Goal: Transaction & Acquisition: Book appointment/travel/reservation

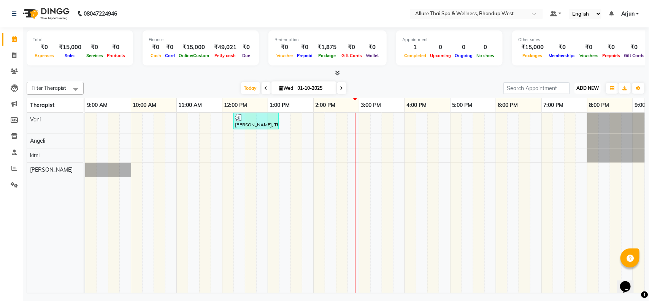
click at [593, 90] on span "ADD NEW" at bounding box center [587, 88] width 22 height 6
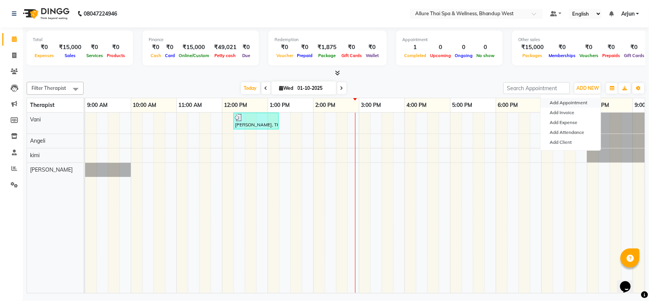
click at [572, 103] on button "Add Appointment" at bounding box center [571, 103] width 60 height 10
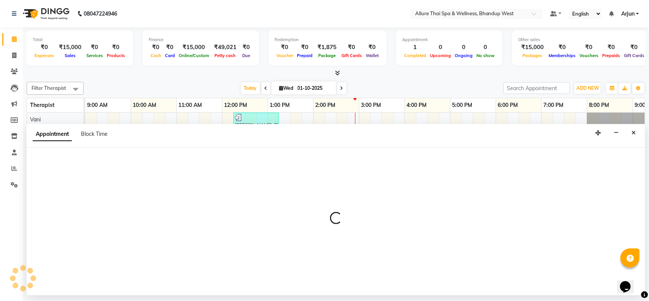
select select "600"
select select "tentative"
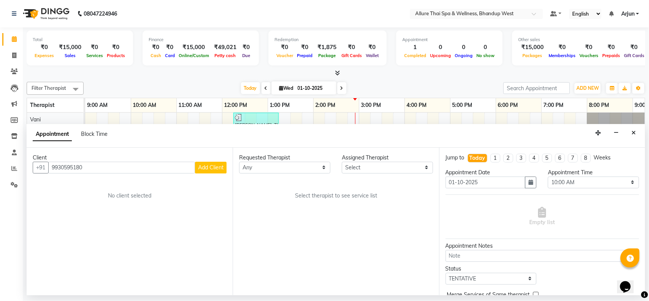
type input "9930595180"
click at [212, 168] on span "Add Client" at bounding box center [210, 167] width 25 height 7
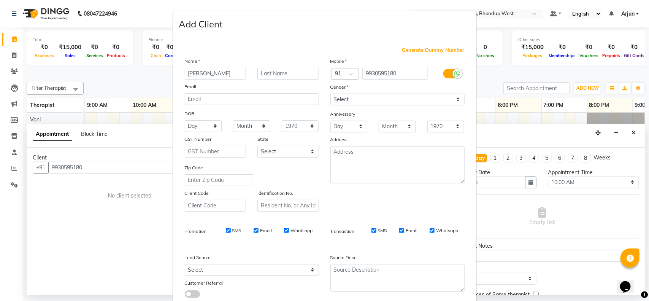
type input "[PERSON_NAME]"
click at [432, 100] on select "Select [DEMOGRAPHIC_DATA] [DEMOGRAPHIC_DATA] Other Prefer Not To Say" at bounding box center [397, 100] width 134 height 12
select select "[DEMOGRAPHIC_DATA]"
click at [330, 94] on select "Select [DEMOGRAPHIC_DATA] [DEMOGRAPHIC_DATA] Other Prefer Not To Say" at bounding box center [397, 100] width 134 height 12
click at [287, 266] on select "Select Walk-in Referral Internet Friend Word of Mouth Advertisement Facebook Ju…" at bounding box center [252, 270] width 134 height 12
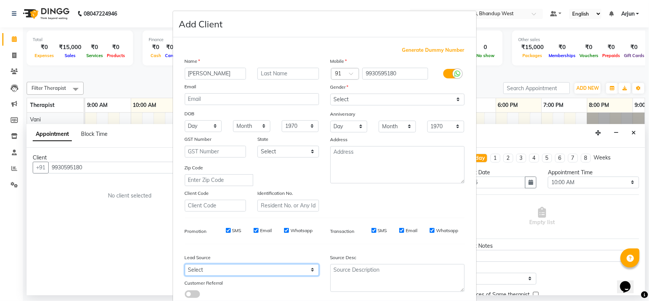
select select "55736"
click at [185, 264] on select "Select Walk-in Referral Internet Friend Word of Mouth Advertisement Facebook Ju…" at bounding box center [252, 270] width 134 height 12
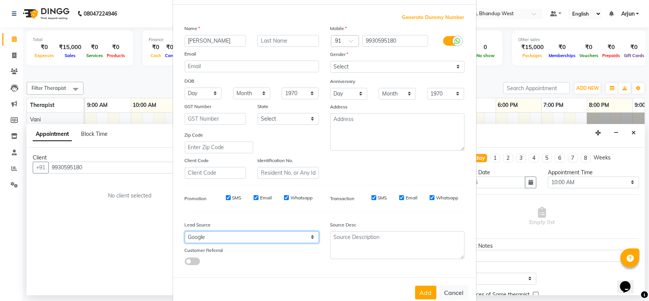
scroll to position [48, 0]
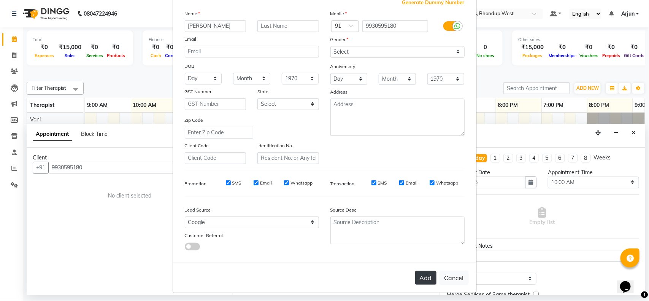
click at [423, 276] on button "Add" at bounding box center [425, 278] width 21 height 14
select select
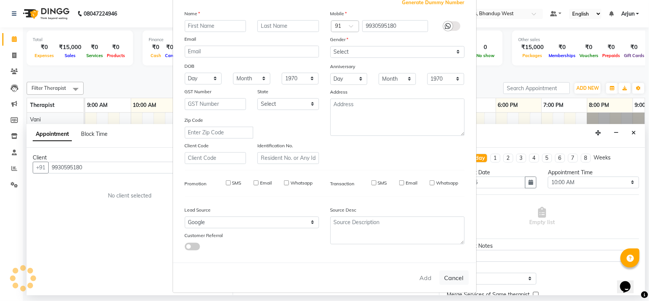
select select
checkbox input "false"
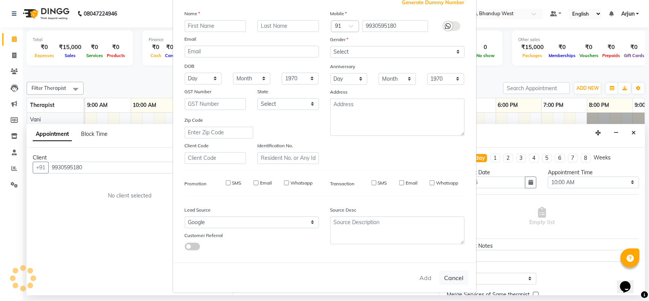
checkbox input "false"
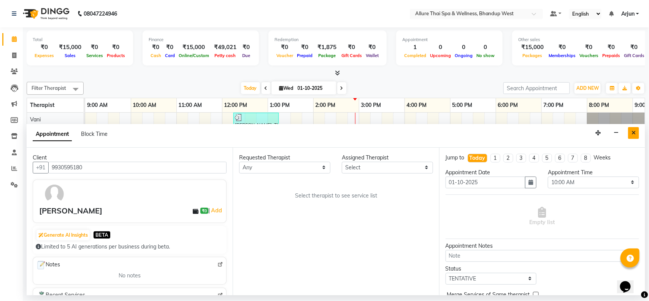
click at [634, 133] on icon "Close" at bounding box center [633, 132] width 4 height 5
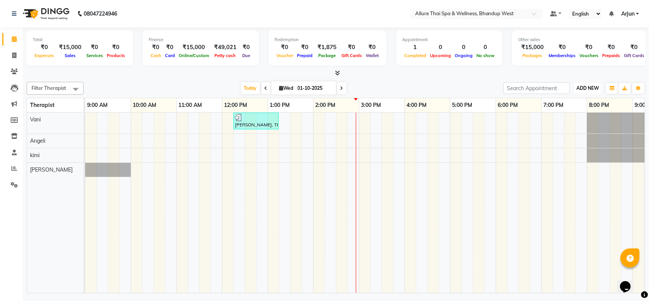
click at [588, 87] on span "ADD NEW" at bounding box center [587, 88] width 22 height 6
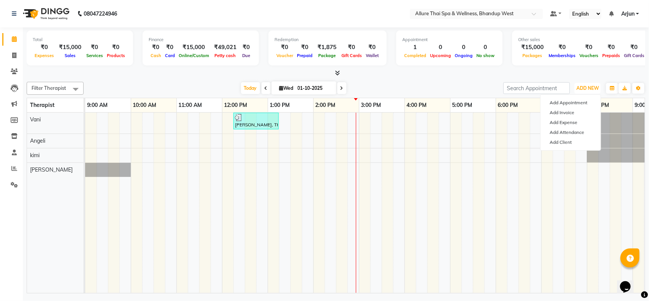
click at [286, 170] on div "[PERSON_NAME], TK01, 12:15 PM-01:15 PM, DEEP TISSUE MASSAGE - 60" at bounding box center [427, 203] width 684 height 180
select select "89385"
select select "tentative"
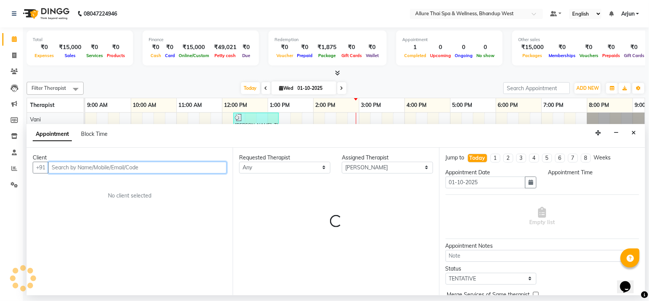
select select "795"
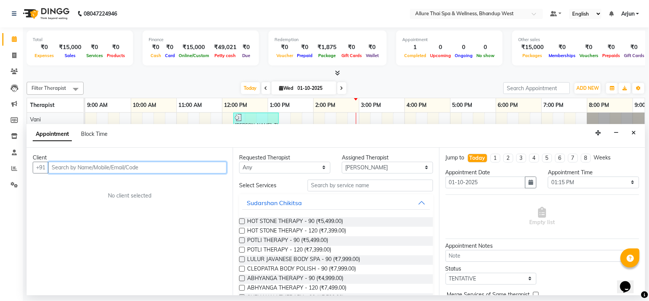
paste input "9930595180"
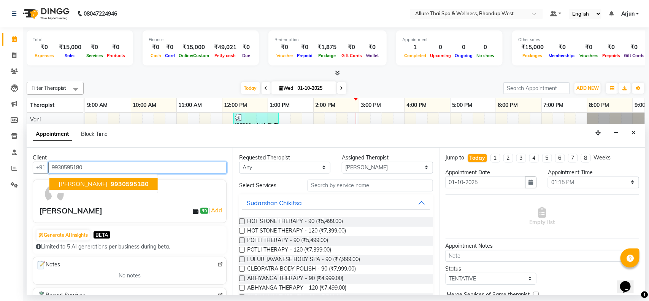
click at [111, 183] on span "9930595180" at bounding box center [130, 184] width 38 height 8
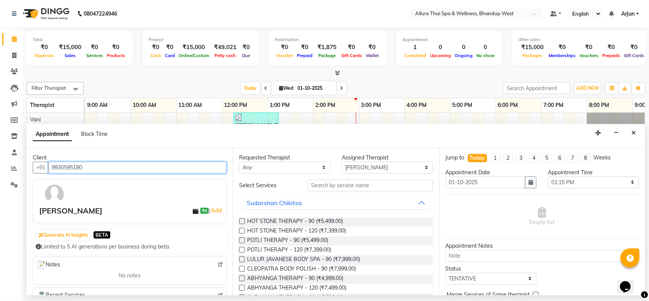
type input "9930595180"
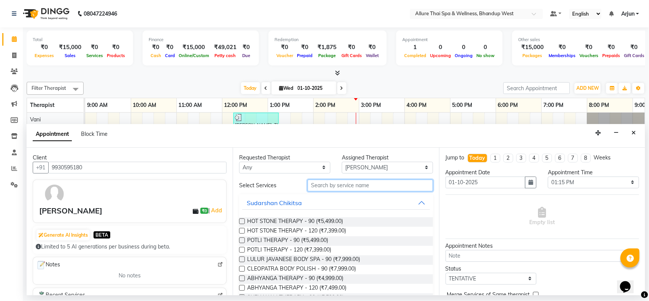
click at [408, 183] on input "text" at bounding box center [370, 185] width 125 height 12
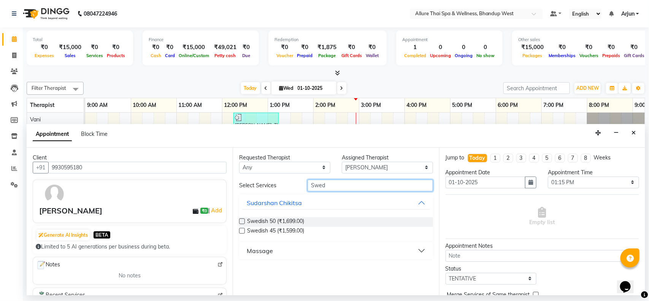
type input "Swed"
click at [421, 244] on button "Massage" at bounding box center [335, 251] width 187 height 14
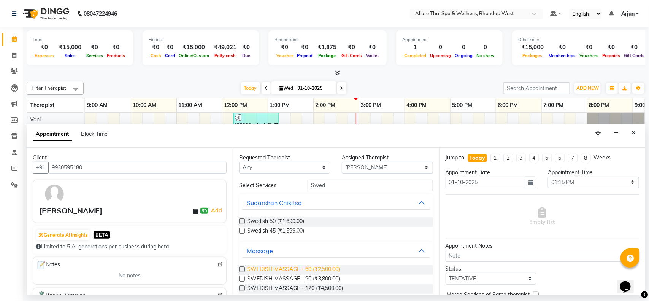
click at [325, 268] on span "SWEDISH MASSAGE - 60 (₹2,500.00)" at bounding box center [293, 270] width 93 height 10
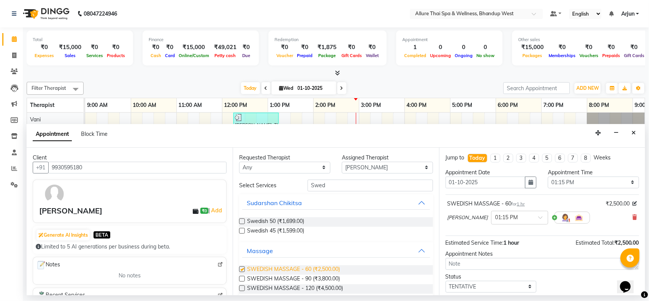
checkbox input "false"
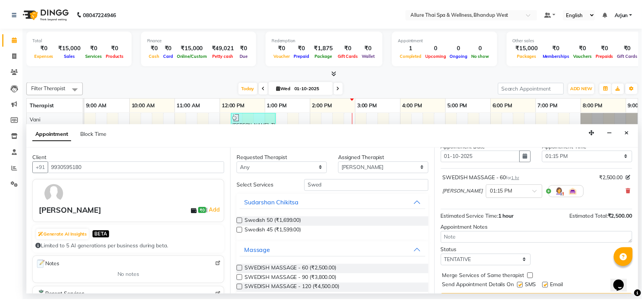
scroll to position [46, 0]
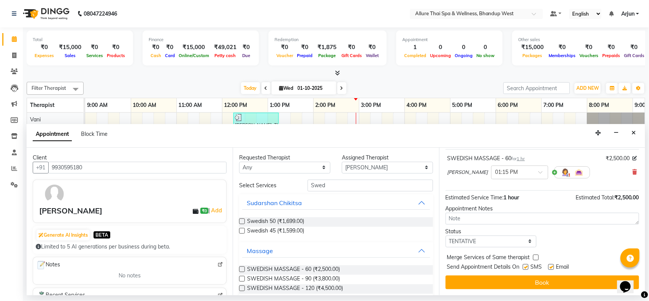
click at [525, 266] on label at bounding box center [526, 267] width 6 height 6
click at [525, 266] on input "checkbox" at bounding box center [525, 267] width 5 height 5
checkbox input "false"
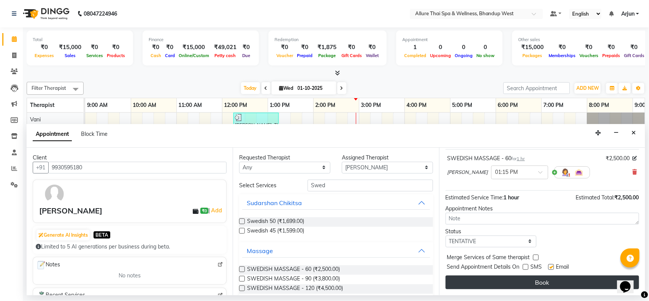
click at [512, 284] on button "Book" at bounding box center [541, 282] width 193 height 14
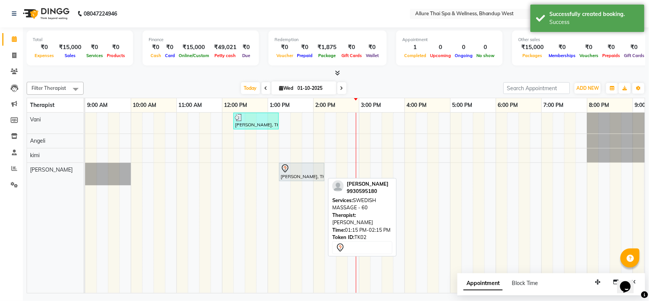
click at [309, 173] on div "[PERSON_NAME], TK02, 01:15 PM-02:15 PM, SWEDISH MASSAGE - 60" at bounding box center [302, 172] width 44 height 16
select select "7"
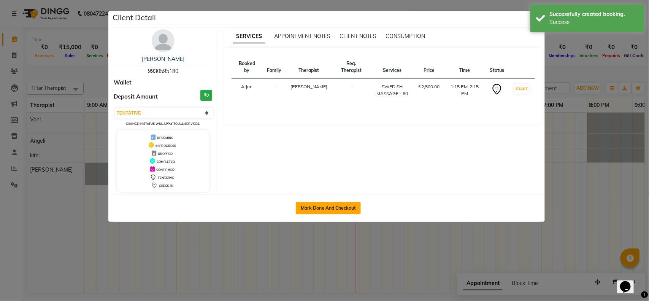
click at [318, 206] on button "Mark Done And Checkout" at bounding box center [328, 208] width 65 height 12
select select "8527"
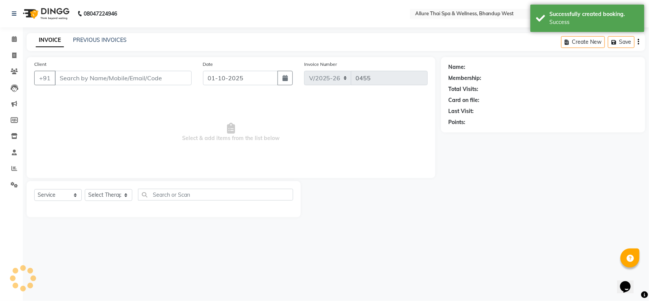
select select "package"
type input "9930595180"
select select "89385"
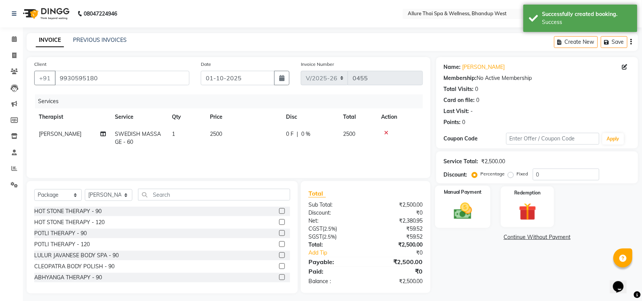
click at [463, 217] on img at bounding box center [463, 210] width 30 height 21
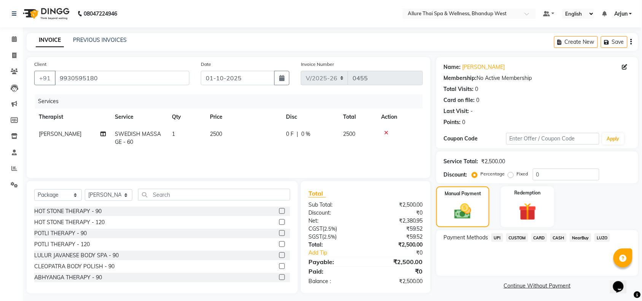
click at [498, 237] on span "UPI" at bounding box center [497, 237] width 12 height 9
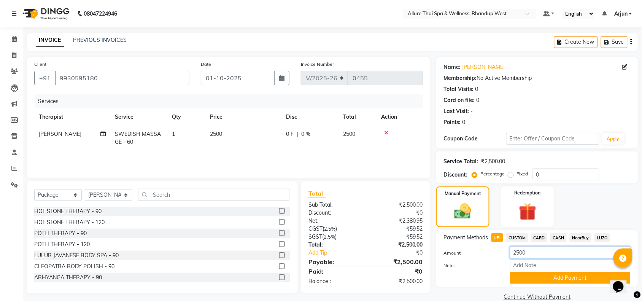
click at [519, 255] on input "2500" at bounding box center [570, 252] width 120 height 12
type input "2000"
click at [589, 275] on button "Add Payment" at bounding box center [570, 278] width 120 height 12
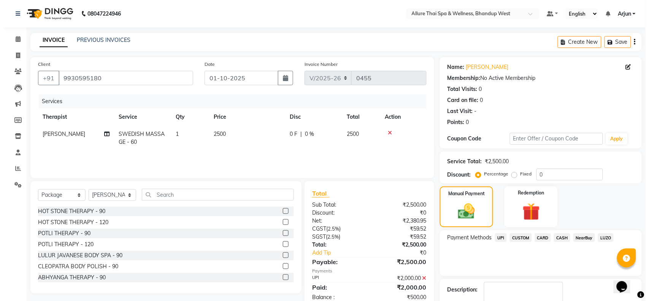
scroll to position [45, 0]
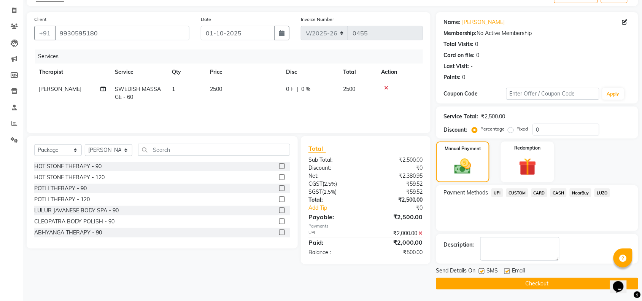
click at [481, 271] on label at bounding box center [482, 271] width 6 height 6
click at [481, 271] on input "checkbox" at bounding box center [481, 271] width 5 height 5
checkbox input "false"
click at [480, 280] on button "Checkout" at bounding box center [537, 283] width 202 height 12
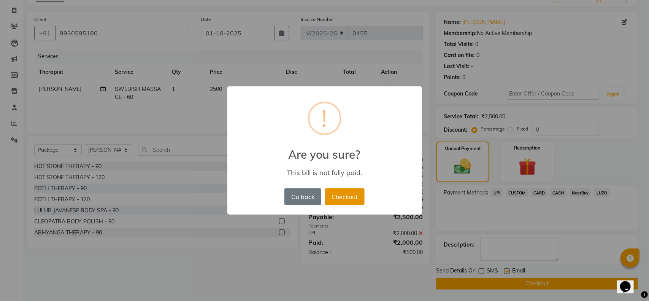
click at [343, 199] on button "Checkout" at bounding box center [345, 196] width 40 height 17
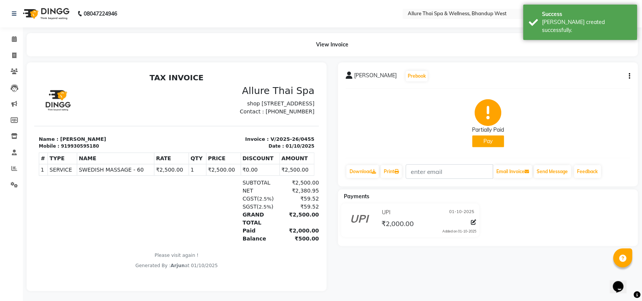
click at [487, 138] on button "Pay" at bounding box center [488, 141] width 32 height 12
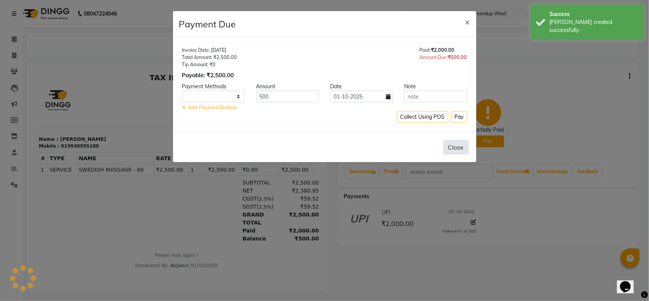
select select "1"
click at [459, 119] on button "Pay" at bounding box center [459, 117] width 16 height 12
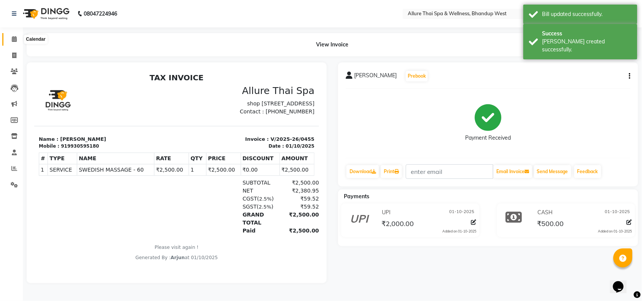
click at [17, 40] on span at bounding box center [14, 39] width 13 height 9
